Goal: Task Accomplishment & Management: Use online tool/utility

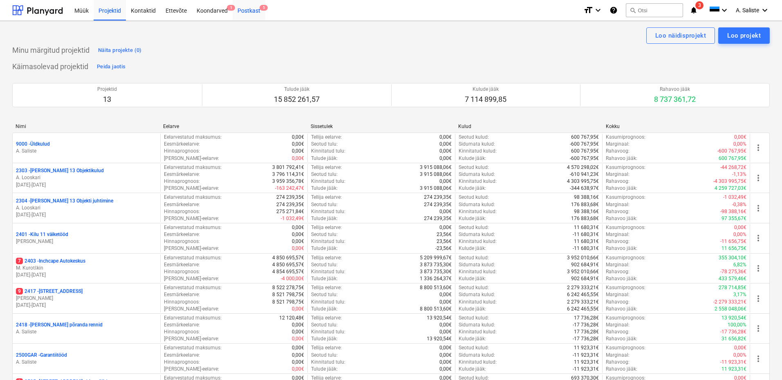
drag, startPoint x: 238, startPoint y: 10, endPoint x: 251, endPoint y: 17, distance: 15.2
click at [239, 10] on div "Postkast 5" at bounding box center [249, 10] width 33 height 21
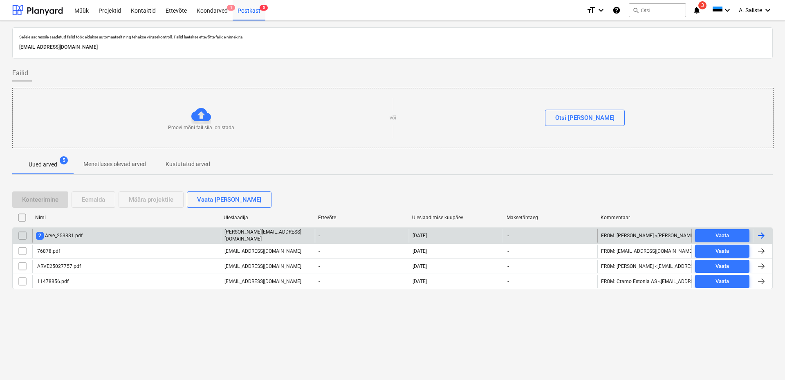
click at [79, 235] on div "2 Arve_253881.pdf" at bounding box center [59, 236] width 47 height 8
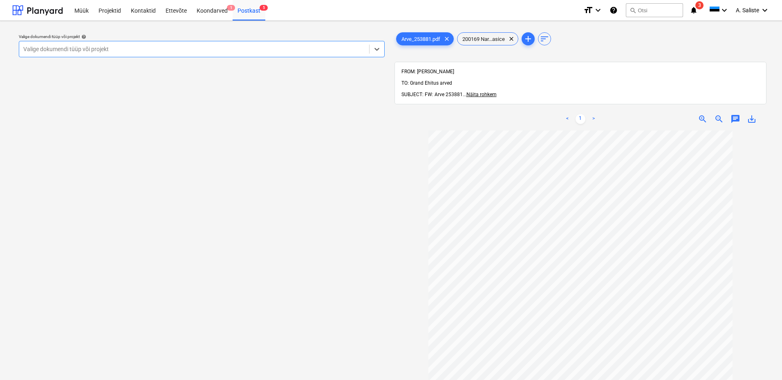
click at [345, 49] on div at bounding box center [194, 49] width 342 height 8
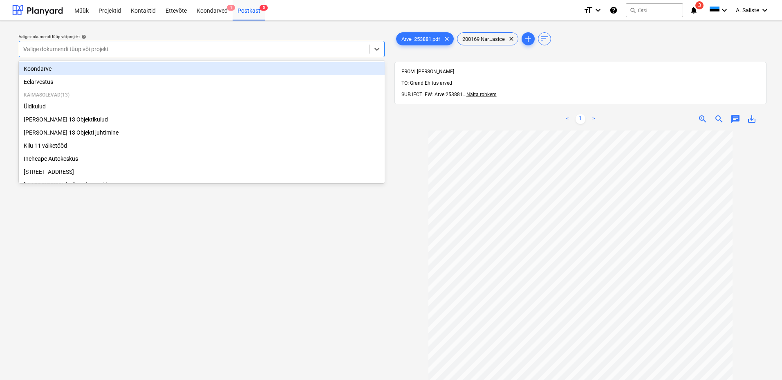
type input "na"
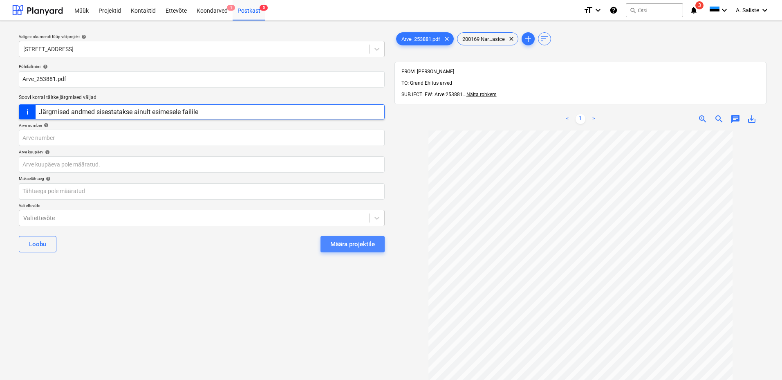
click at [341, 241] on div "Määra projektile" at bounding box center [352, 244] width 45 height 11
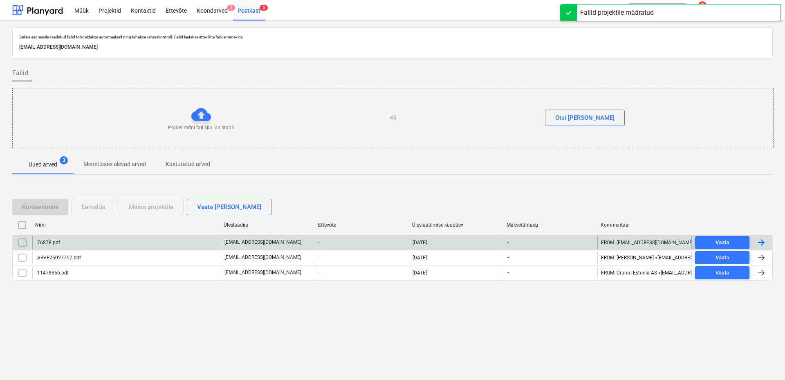
click at [69, 241] on div "76878.pdf" at bounding box center [126, 242] width 188 height 13
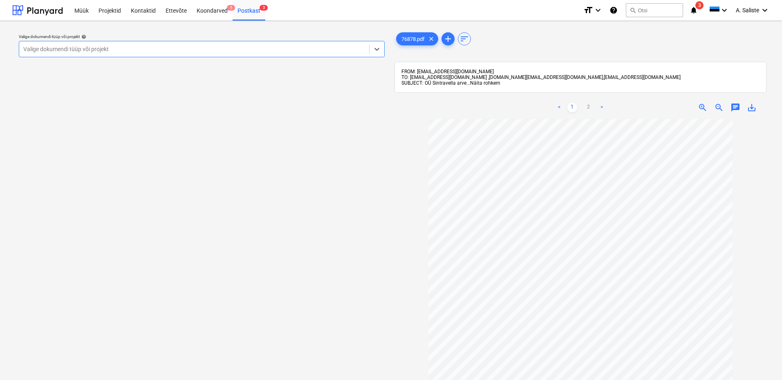
click at [480, 83] on span "Näita rohkem" at bounding box center [485, 83] width 30 height 6
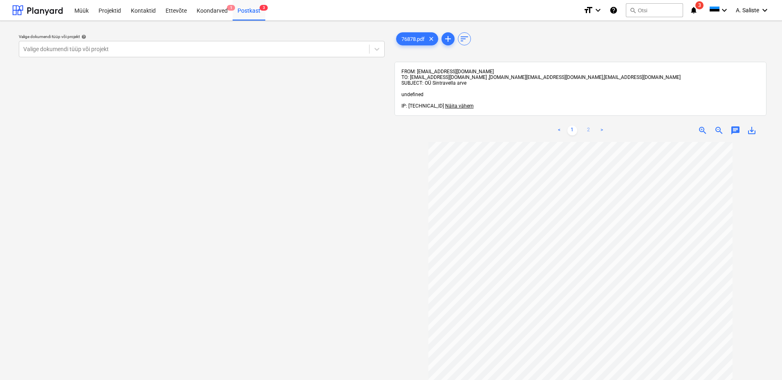
click at [589, 130] on link "2" at bounding box center [589, 130] width 10 height 10
click at [570, 128] on link "1" at bounding box center [572, 130] width 10 height 10
drag, startPoint x: 295, startPoint y: 47, endPoint x: 236, endPoint y: 52, distance: 59.4
click at [292, 47] on div at bounding box center [194, 49] width 342 height 8
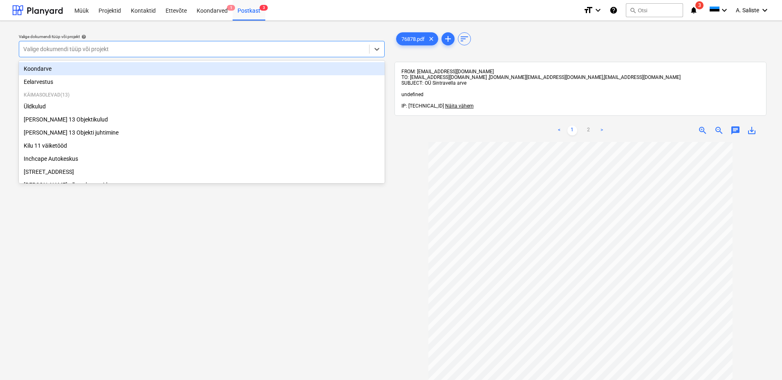
click at [158, 68] on div "Koondarve" at bounding box center [202, 68] width 366 height 13
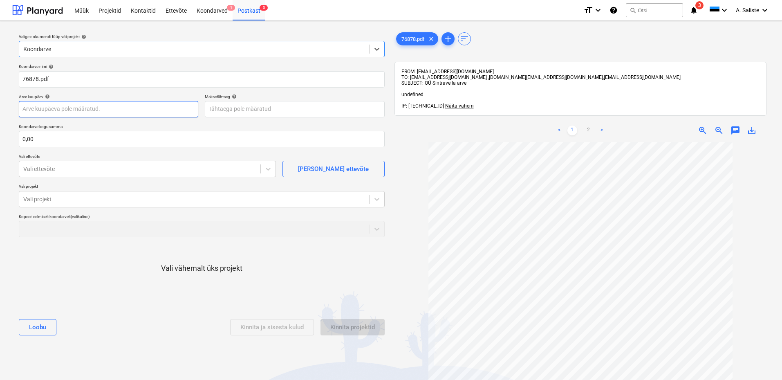
click at [114, 106] on body "Müük Projektid Kontaktid Ettevõte Koondarved 1 Postkast 3 format_size keyboard_…" at bounding box center [391, 190] width 782 height 380
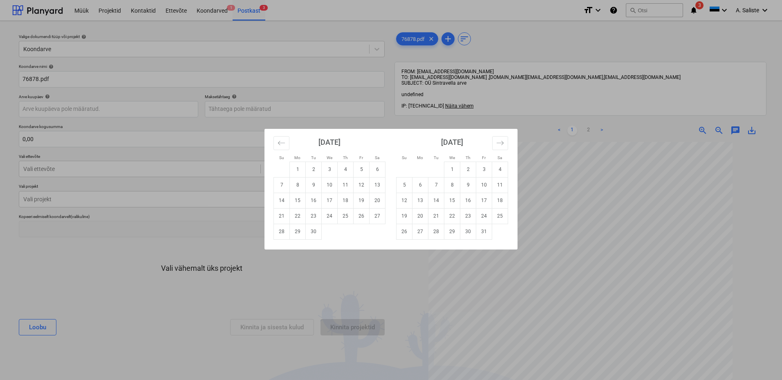
click at [563, 186] on div "Su Mo Tu We Th Fr Sa Su Mo Tu We Th Fr Sa [DATE] 1 2 3 4 5 6 7 8 9 10 11 12 13 …" at bounding box center [391, 190] width 782 height 380
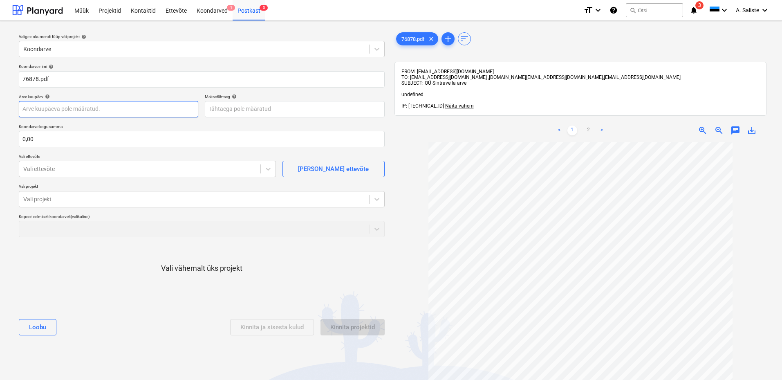
click at [159, 110] on body "Müük Projektid Kontaktid Ettevõte Koondarved 1 Postkast 3 format_size keyboard_…" at bounding box center [391, 190] width 782 height 380
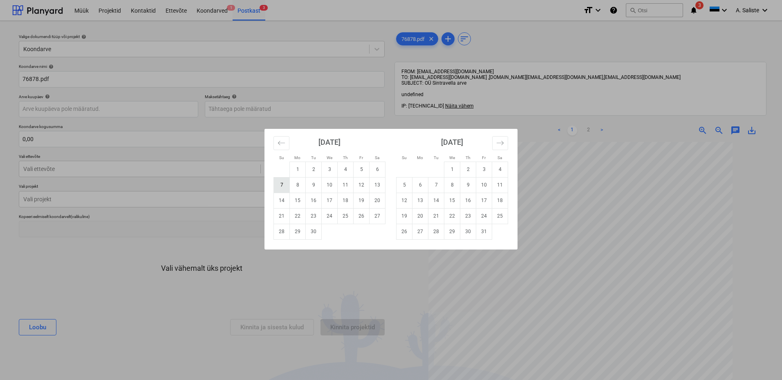
click at [286, 186] on td "7" at bounding box center [282, 185] width 16 height 16
type input "[DATE]"
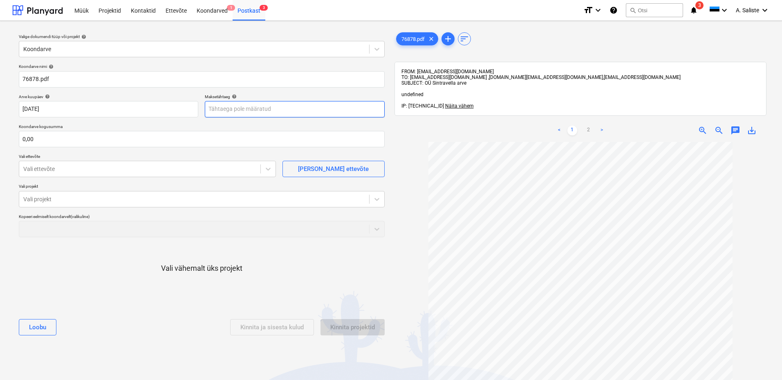
click at [274, 114] on body "Müük Projektid Kontaktid Ettevõte Koondarved 1 Postkast 3 format_size keyboard_…" at bounding box center [391, 190] width 782 height 380
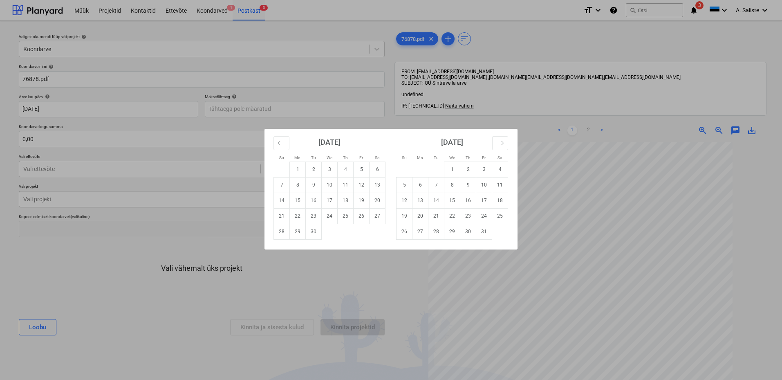
click at [329, 199] on td "17" at bounding box center [330, 200] width 16 height 16
type input "[DATE]"
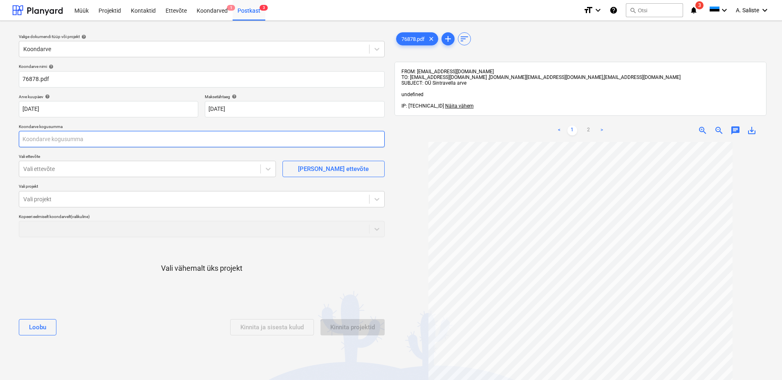
click at [118, 140] on input "text" at bounding box center [202, 139] width 366 height 16
type input "1 742,20"
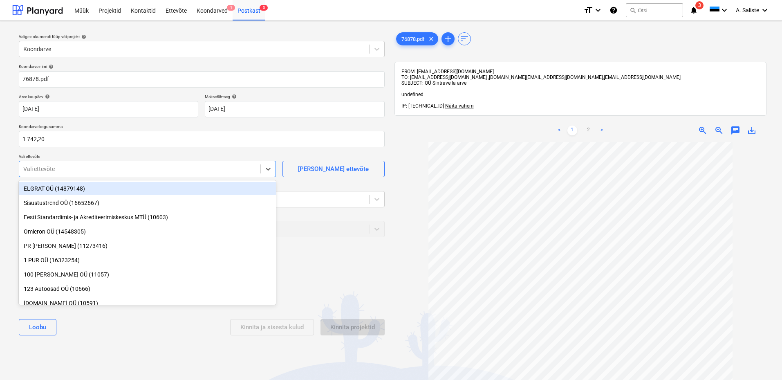
click at [177, 169] on div at bounding box center [139, 169] width 233 height 8
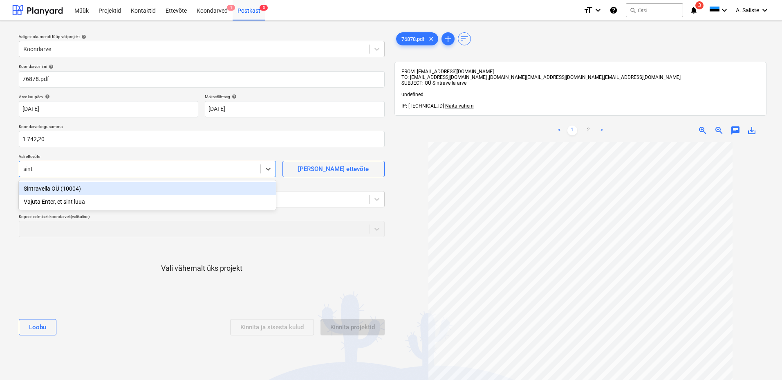
type input "sintr"
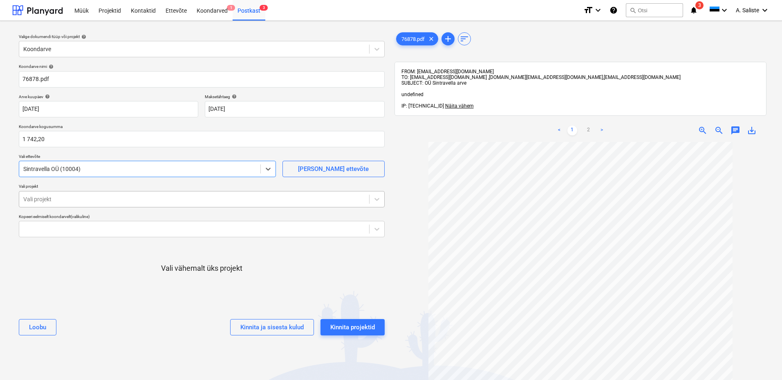
click at [98, 194] on div "Vali projekt" at bounding box center [194, 198] width 350 height 11
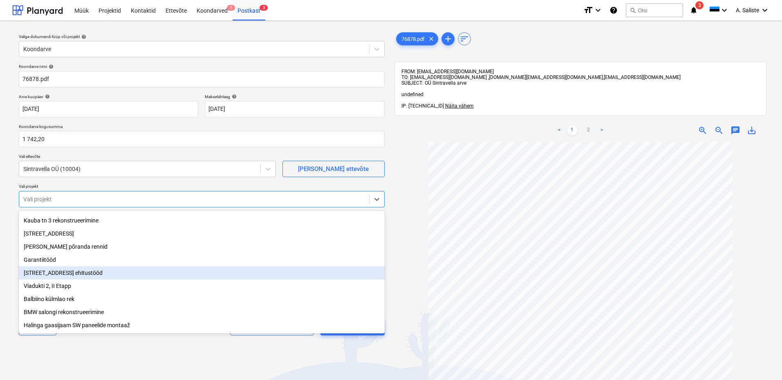
scroll to position [42, 0]
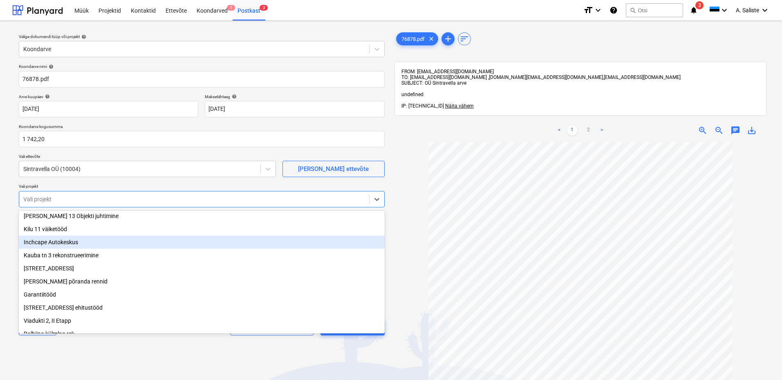
click at [74, 247] on div "Inchcape Autokeskus" at bounding box center [202, 241] width 366 height 13
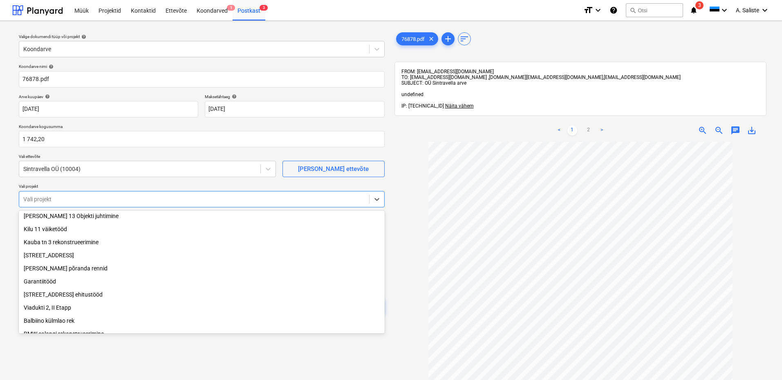
click at [77, 344] on div "Valige dokumendi tüüp või projekt help Koondarve Koondarve nimi help 76878.pdf …" at bounding box center [201, 264] width 379 height 474
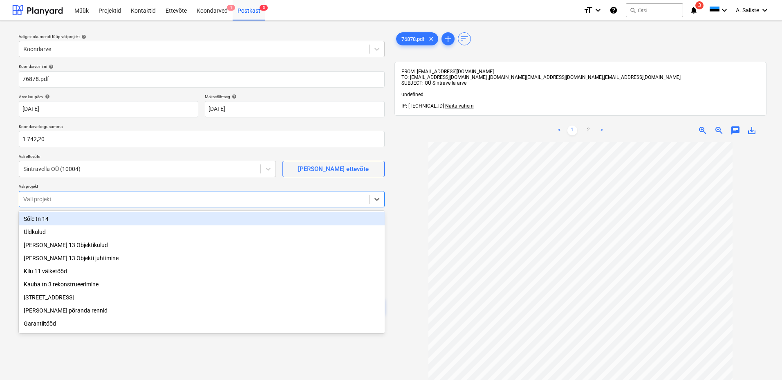
click at [113, 201] on div at bounding box center [194, 199] width 342 height 8
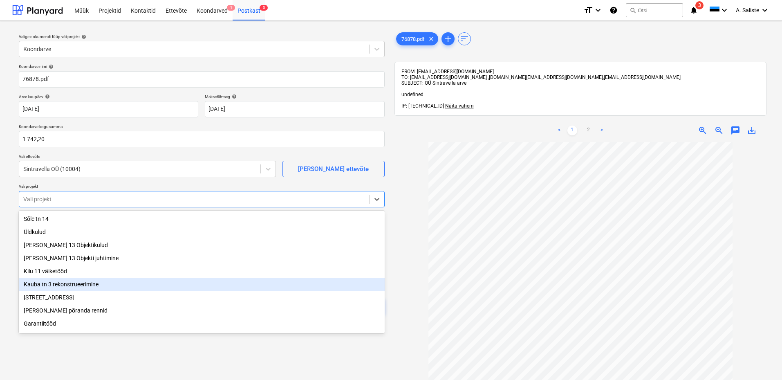
scroll to position [69, 0]
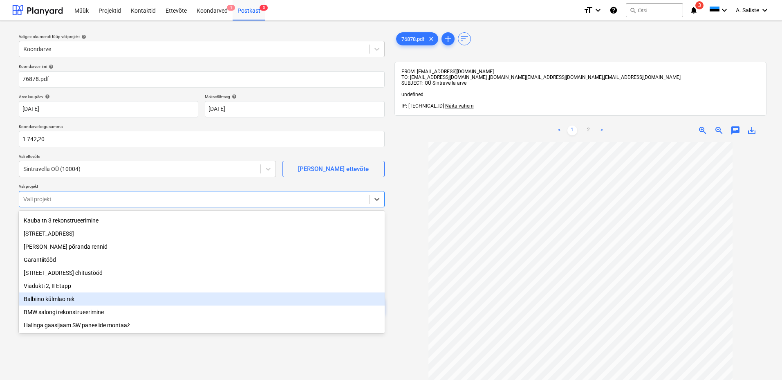
click at [80, 300] on div "Balbiino külmlao rek" at bounding box center [202, 298] width 366 height 13
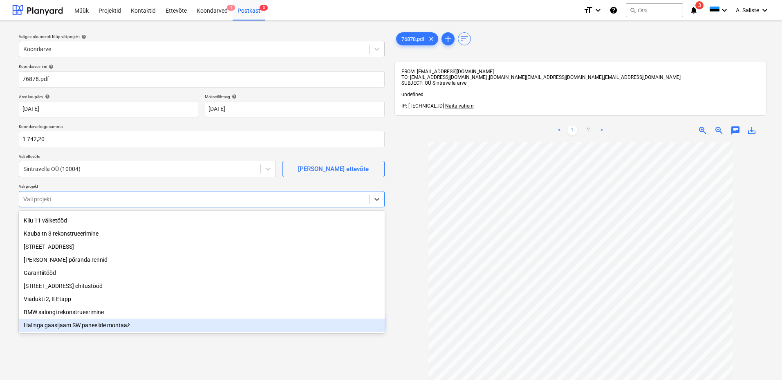
drag, startPoint x: 80, startPoint y: 349, endPoint x: 91, endPoint y: 343, distance: 12.2
click at [81, 348] on div "Valige dokumendi tüüp või projekt help Koondarve Koondarve nimi help 76878.pdf …" at bounding box center [201, 264] width 379 height 474
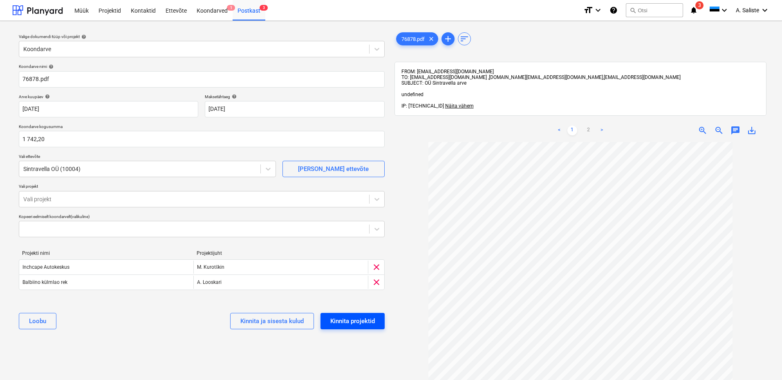
click at [361, 318] on div "Kinnita projektid" at bounding box center [352, 320] width 45 height 11
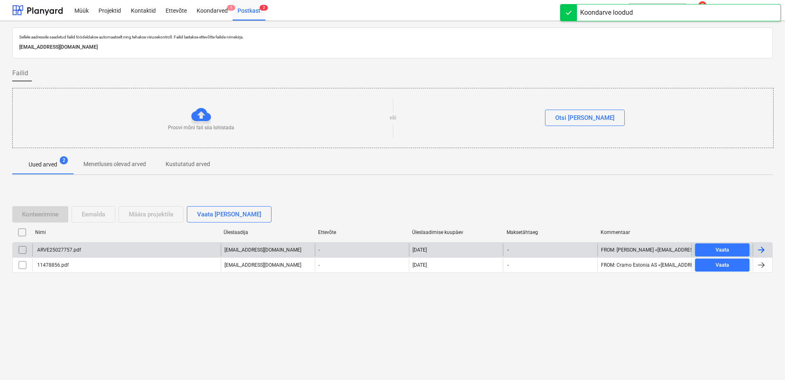
click at [134, 253] on div "ARVE25027757.pdf" at bounding box center [126, 249] width 188 height 13
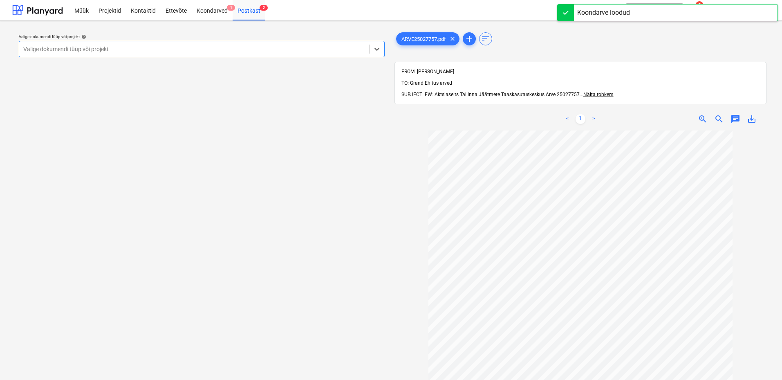
drag, startPoint x: 291, startPoint y: 51, endPoint x: 262, endPoint y: 52, distance: 29.4
click at [287, 51] on div at bounding box center [194, 49] width 342 height 8
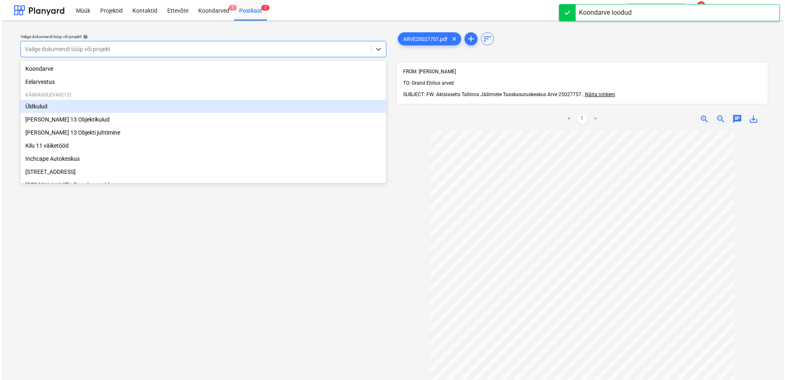
scroll to position [139, 0]
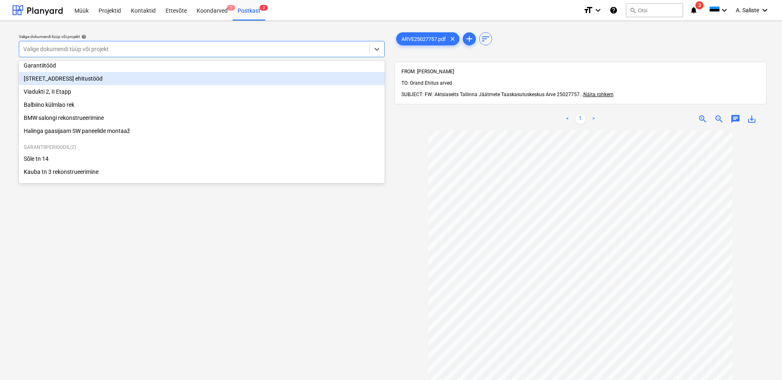
click at [72, 72] on div "[STREET_ADDRESS] ehitustööd" at bounding box center [202, 78] width 366 height 13
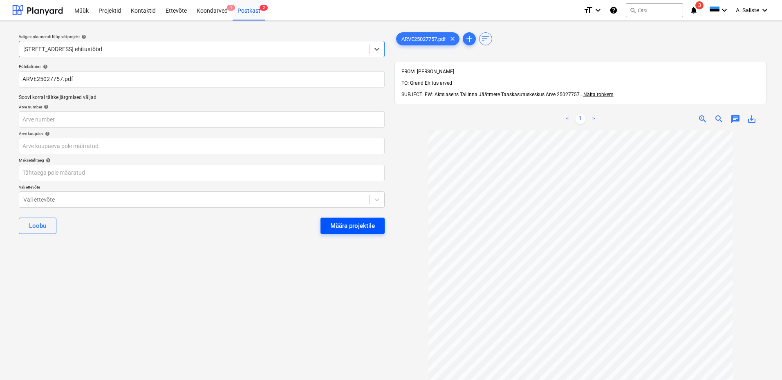
click at [364, 222] on div "Määra projektile" at bounding box center [352, 225] width 45 height 11
